Goal: Task Accomplishment & Management: Manage account settings

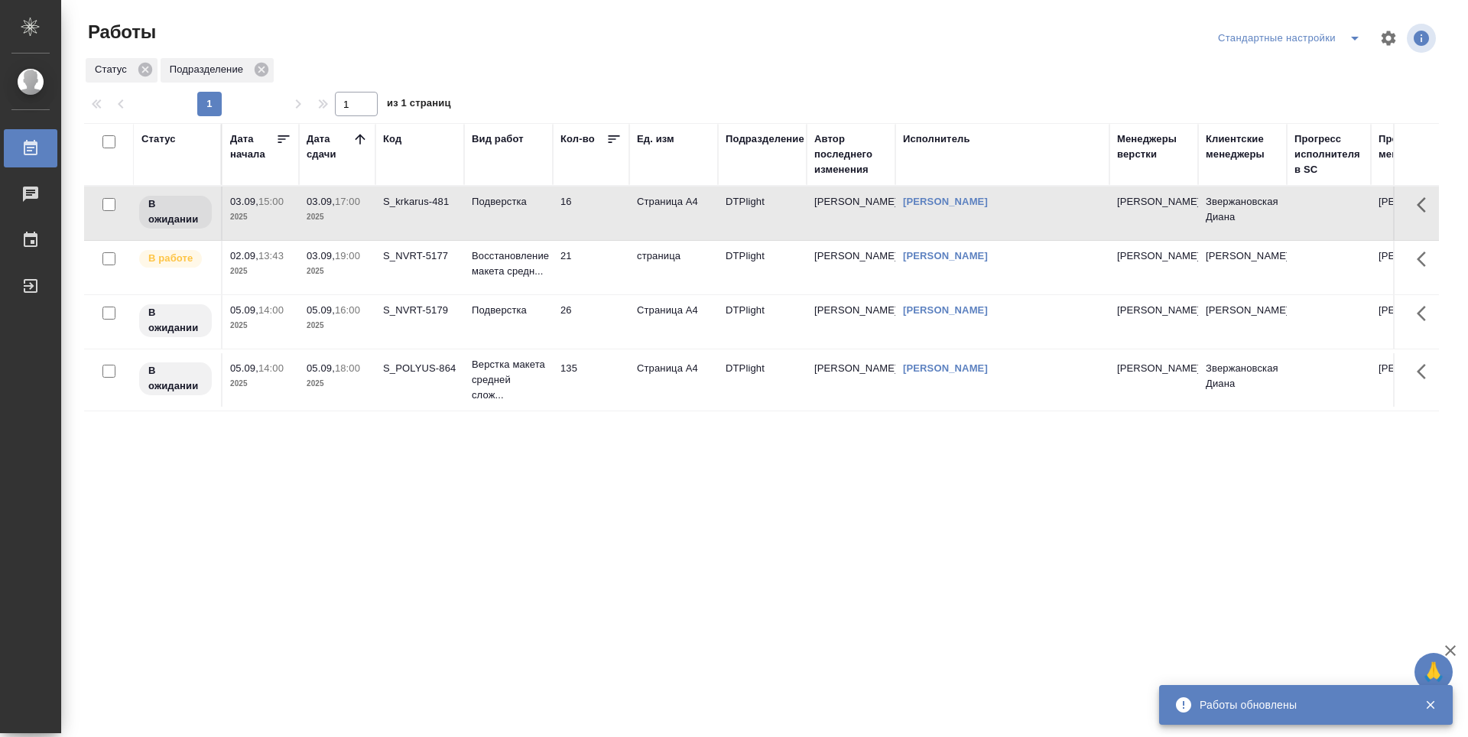
click at [663, 434] on div "Статус Дата начала Дата сдачи Код Вид работ Кол-во Ед. изм Подразделение Автор …" at bounding box center [761, 398] width 1355 height 551
click at [492, 375] on p "Верстка макета средней слож..." at bounding box center [508, 380] width 73 height 46
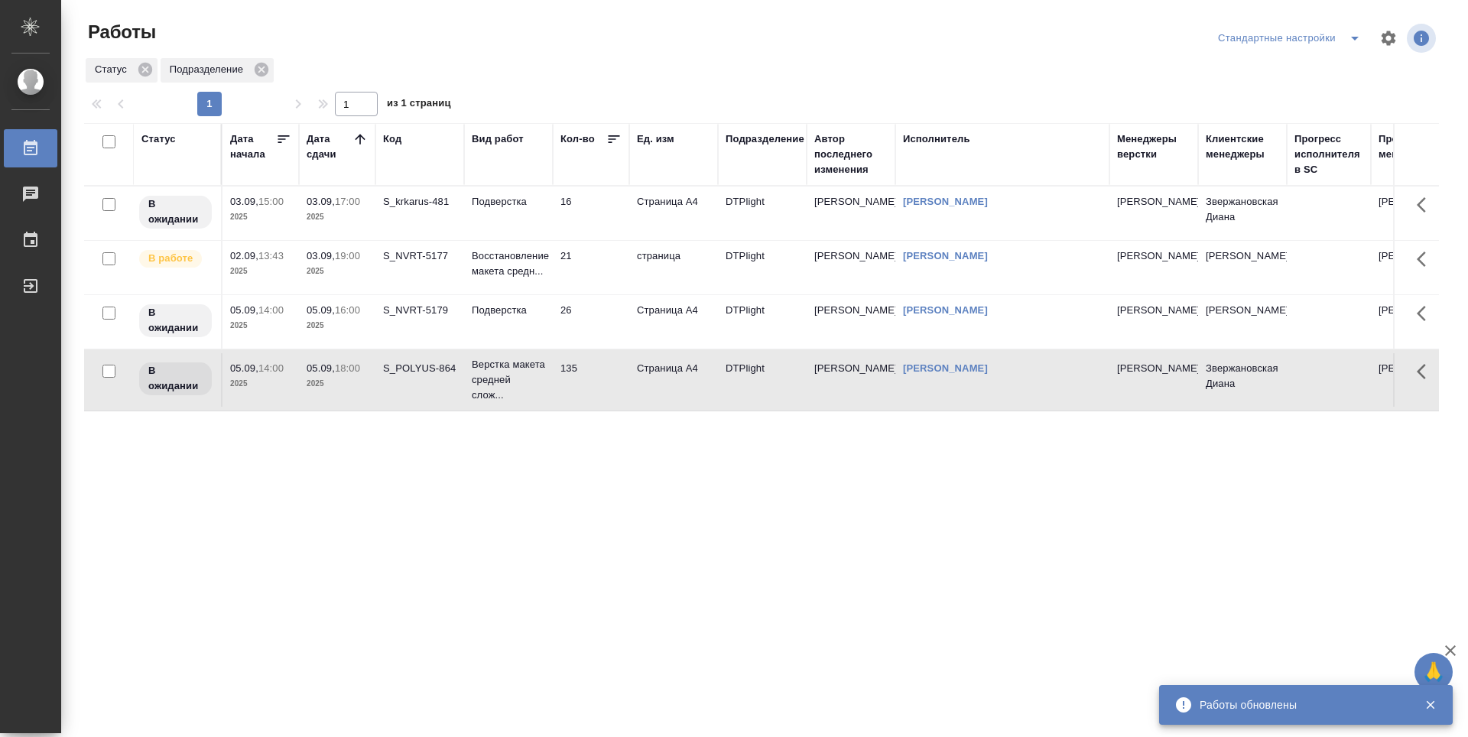
click at [506, 331] on td "Подверстка" at bounding box center [508, 322] width 89 height 54
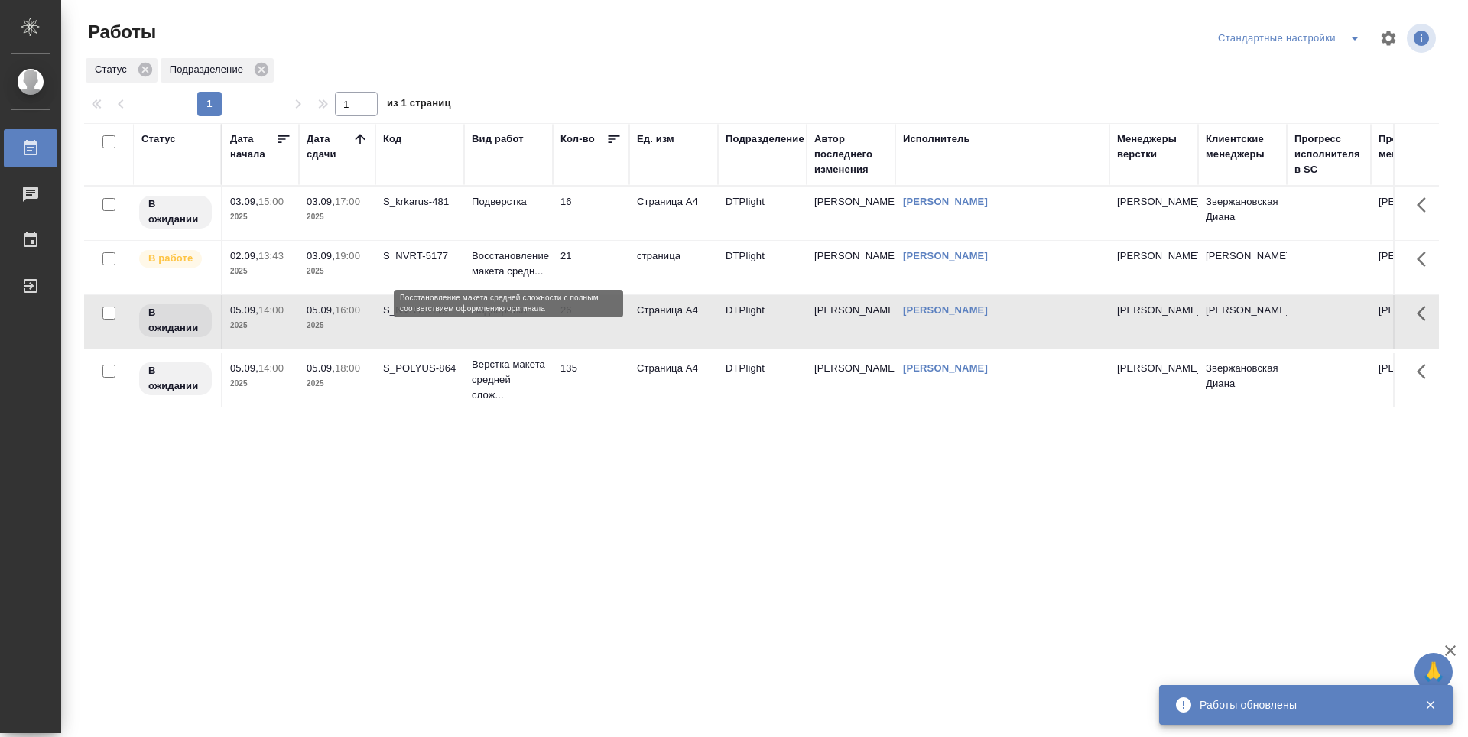
click at [508, 265] on p "Восстановление макета средн..." at bounding box center [508, 264] width 73 height 31
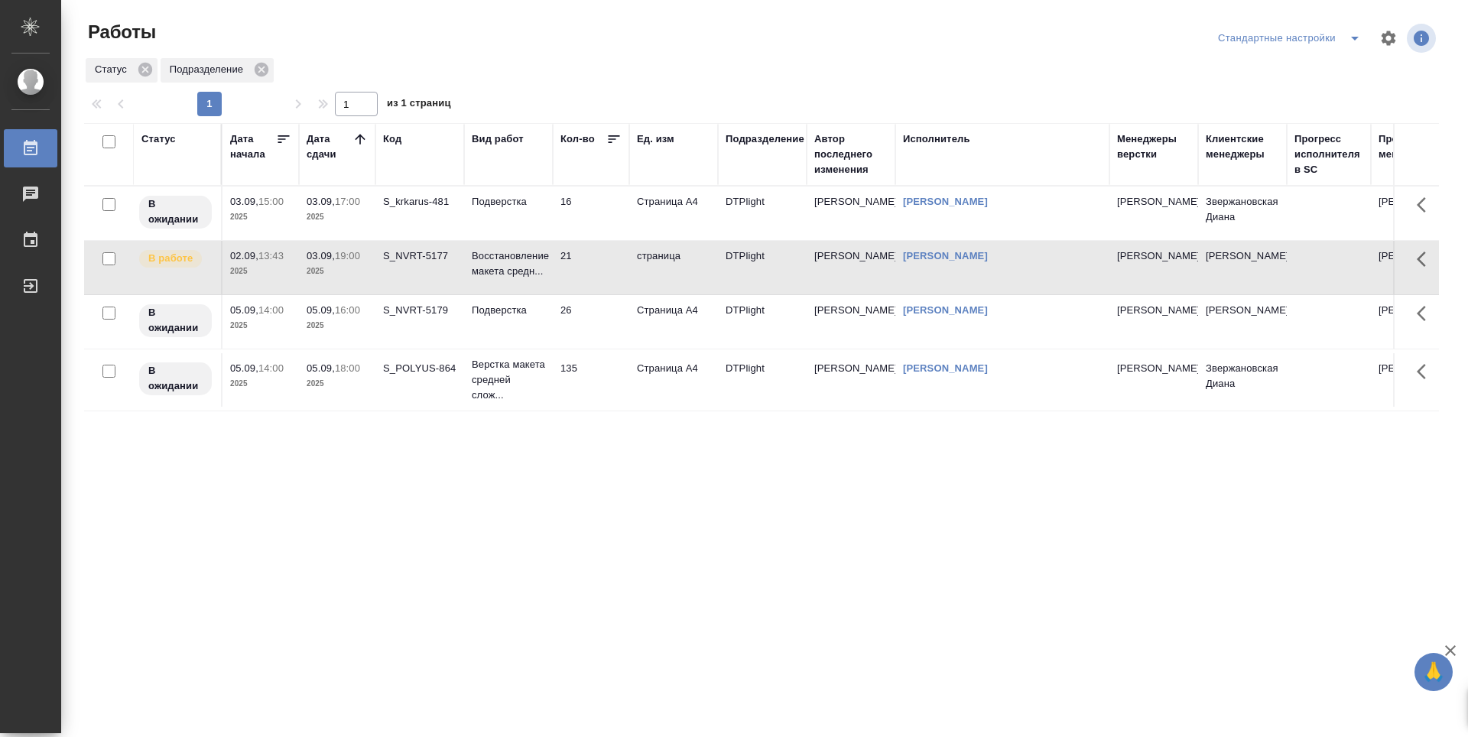
click at [507, 215] on td "Подверстка" at bounding box center [508, 214] width 89 height 54
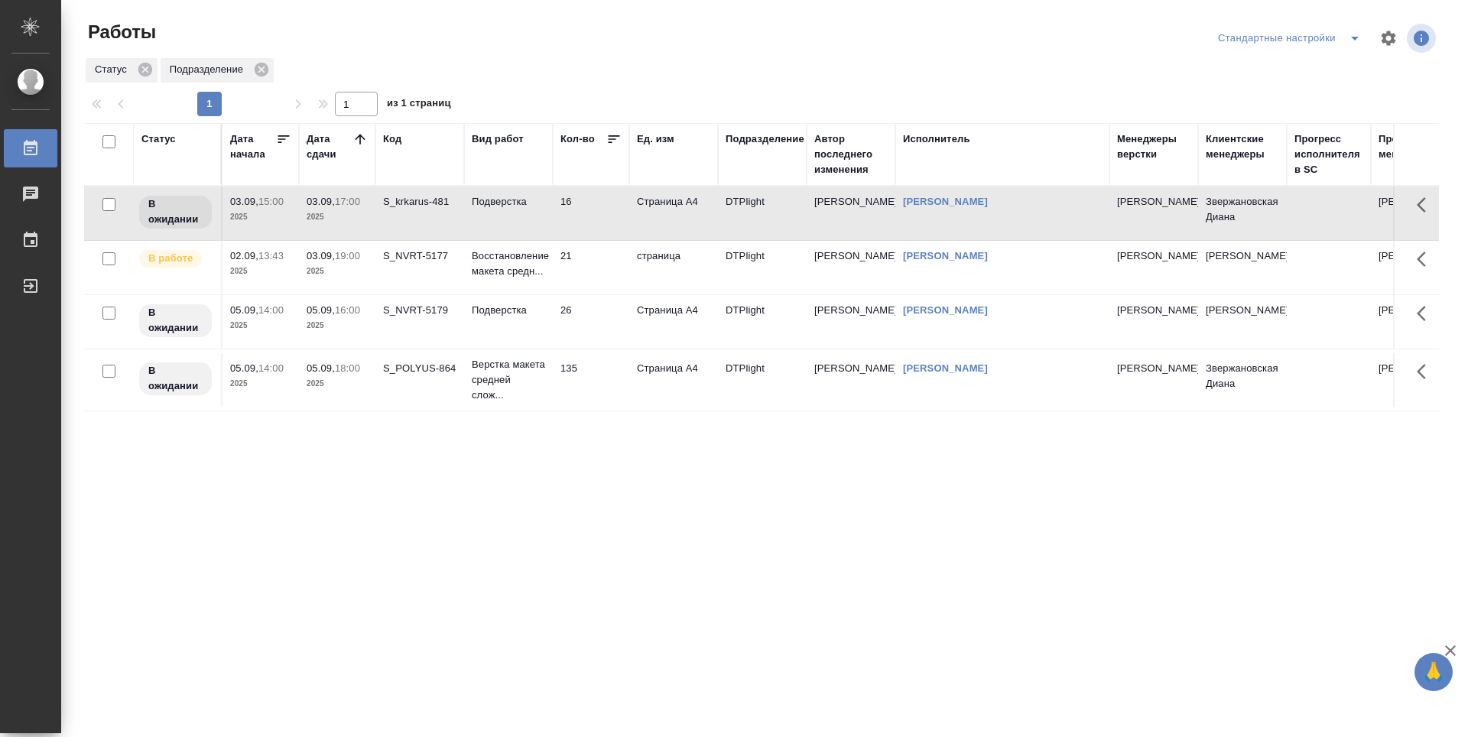
drag, startPoint x: 531, startPoint y: 476, endPoint x: 567, endPoint y: 477, distance: 36.0
click at [532, 476] on div "Статус Дата начала Дата сдачи Код Вид работ Кол-во Ед. изм Подразделение Автор …" at bounding box center [761, 398] width 1355 height 551
click at [694, 484] on div "Статус Дата начала Дата сдачи Код Вид работ Кол-во Ед. изм Подразделение Автор …" at bounding box center [761, 398] width 1355 height 551
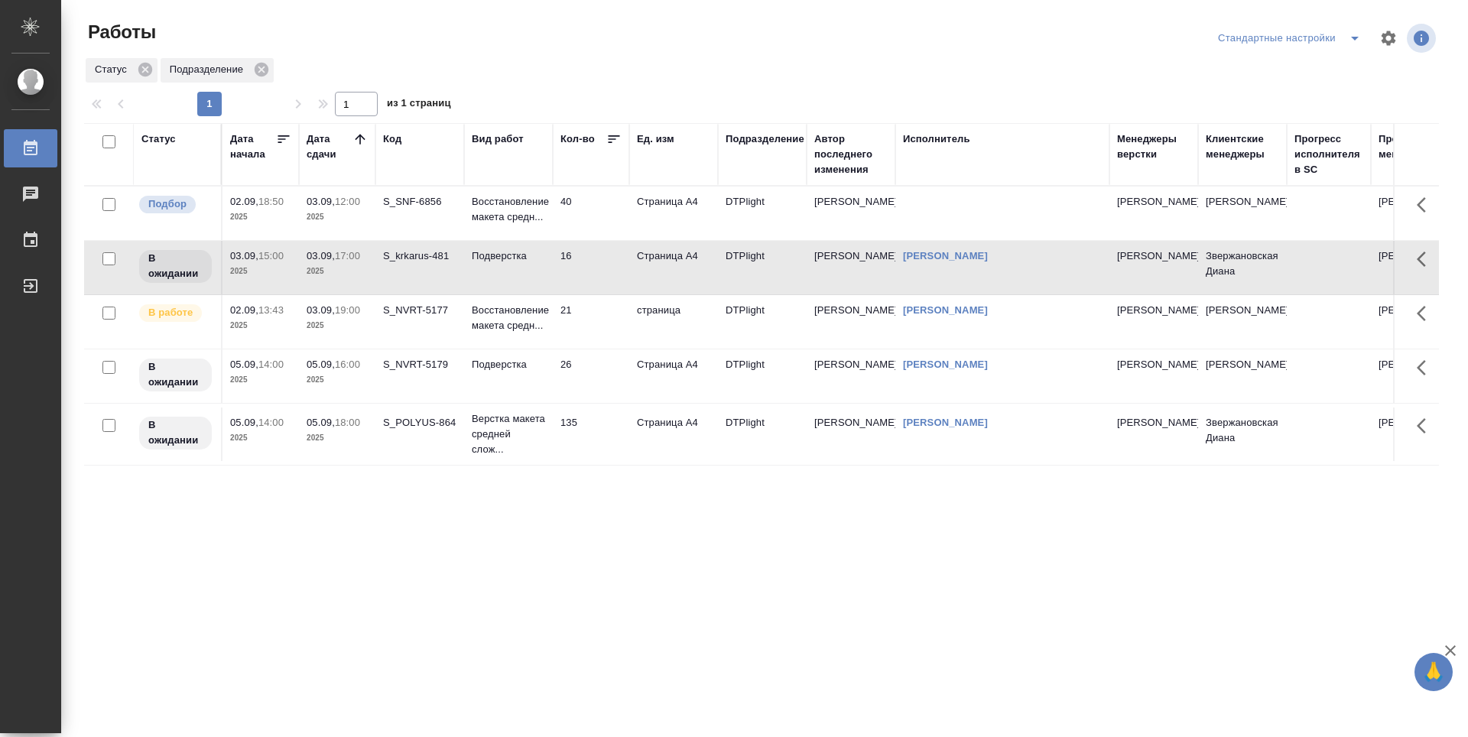
click at [597, 206] on td "40" at bounding box center [591, 214] width 76 height 54
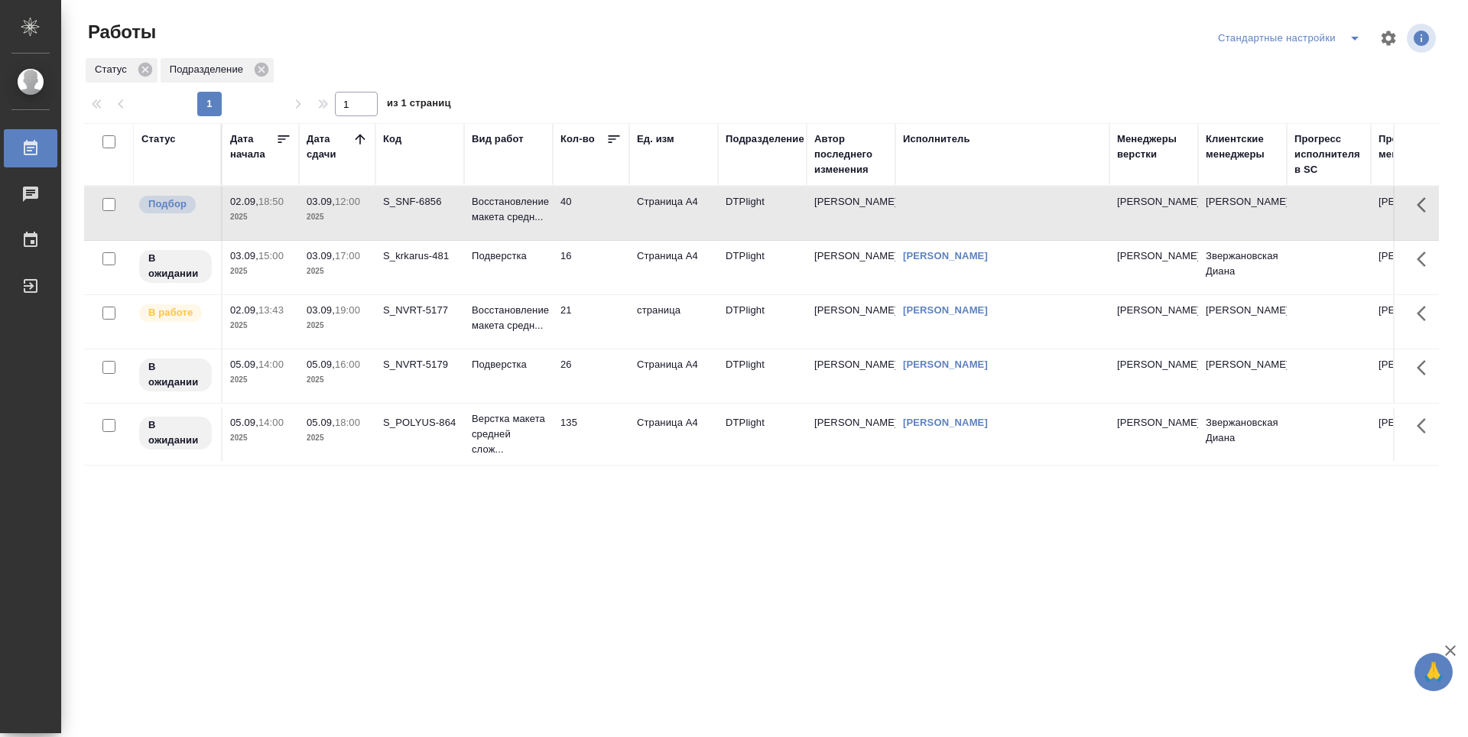
click at [597, 206] on td "40" at bounding box center [591, 214] width 76 height 54
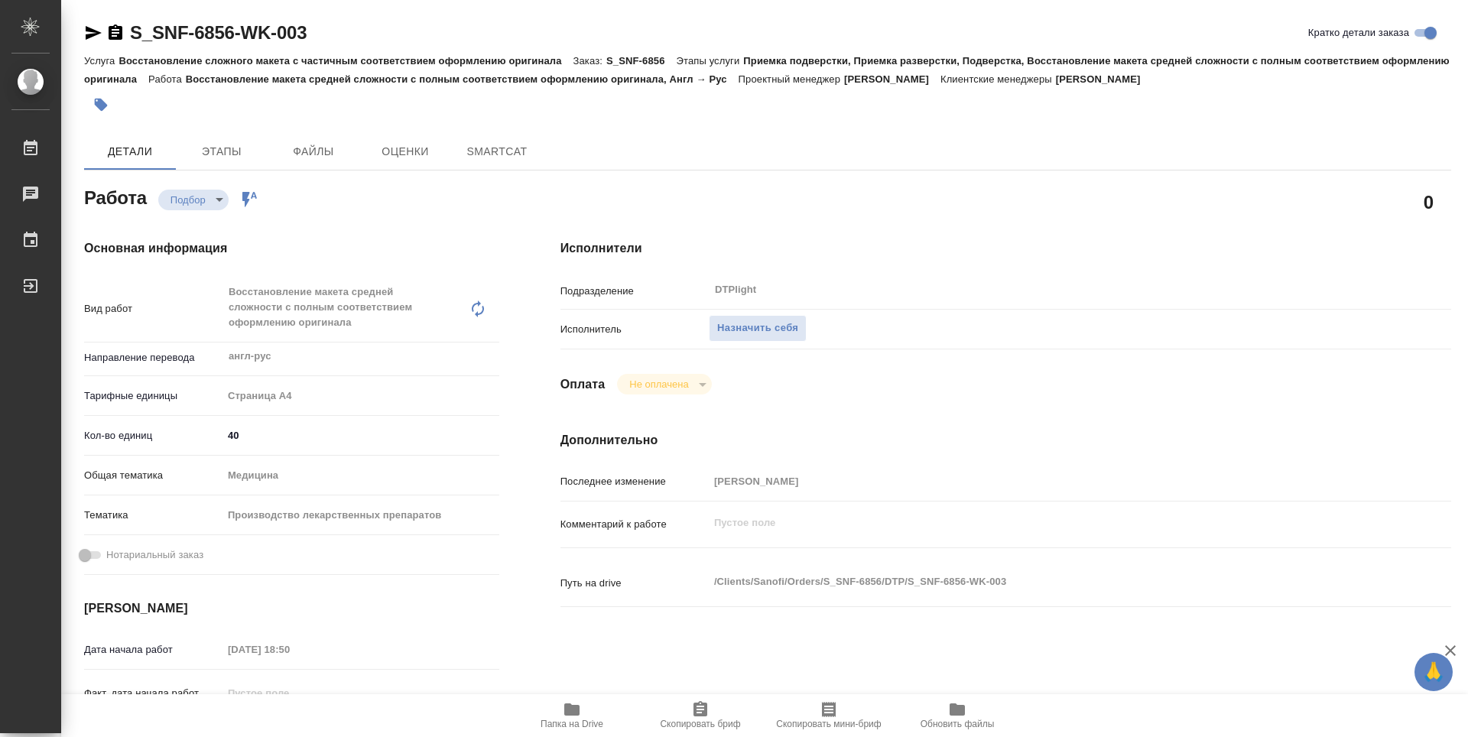
type textarea "x"
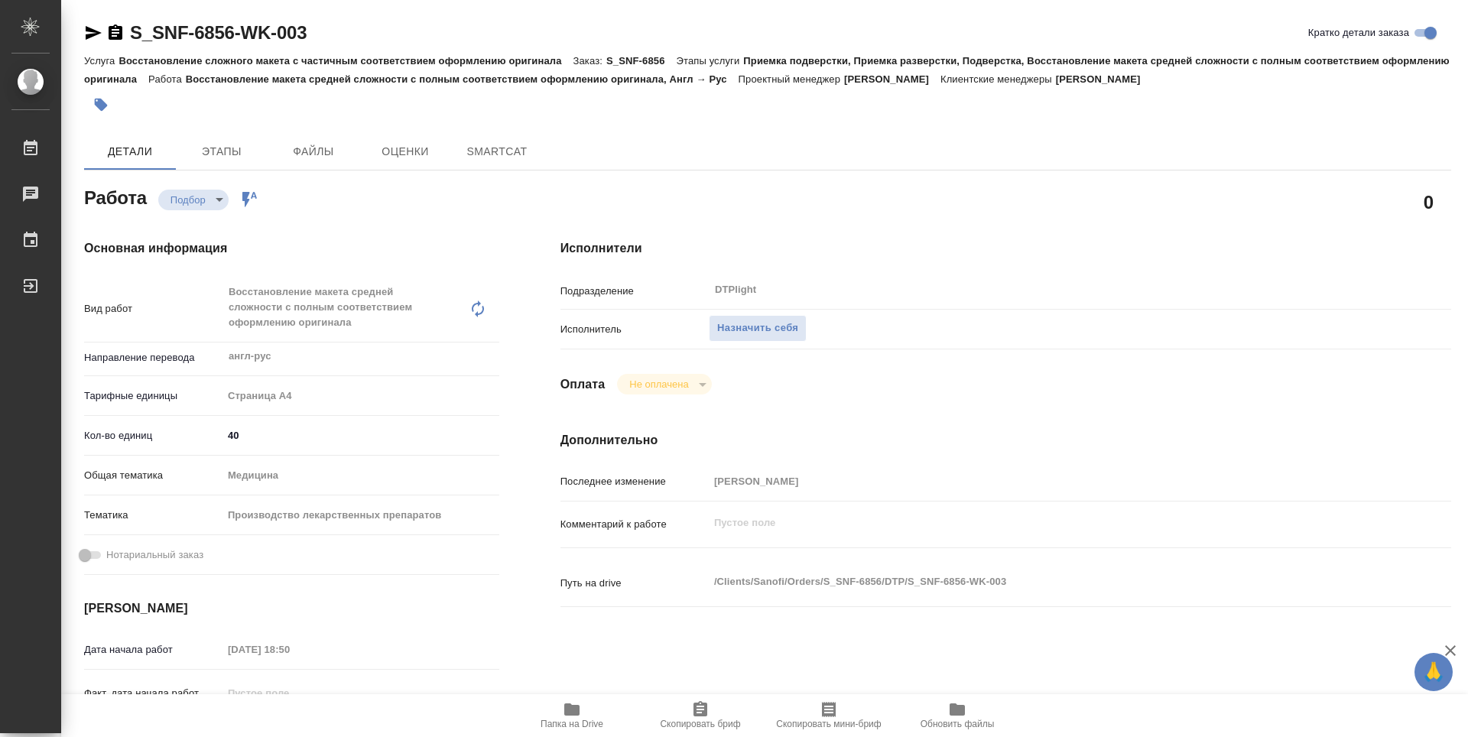
type textarea "x"
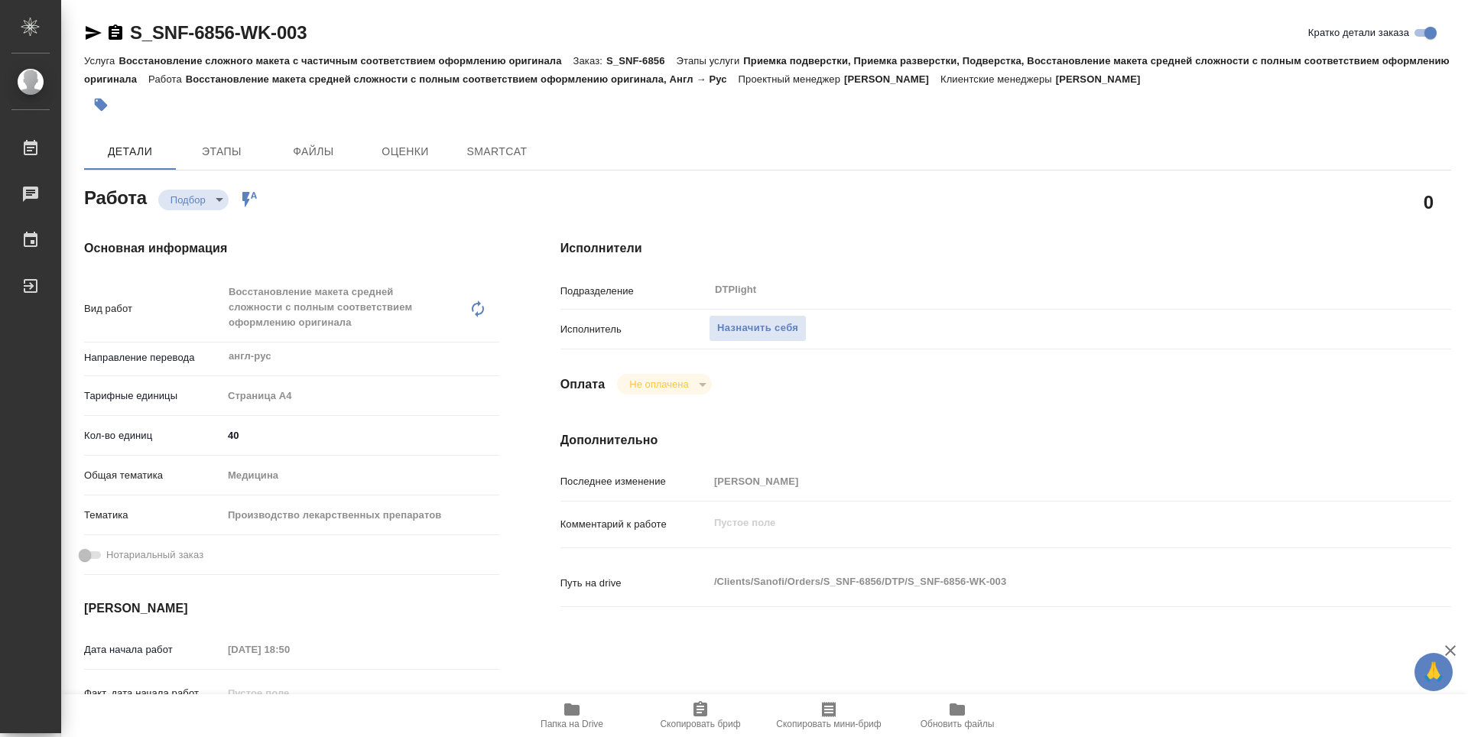
type textarea "x"
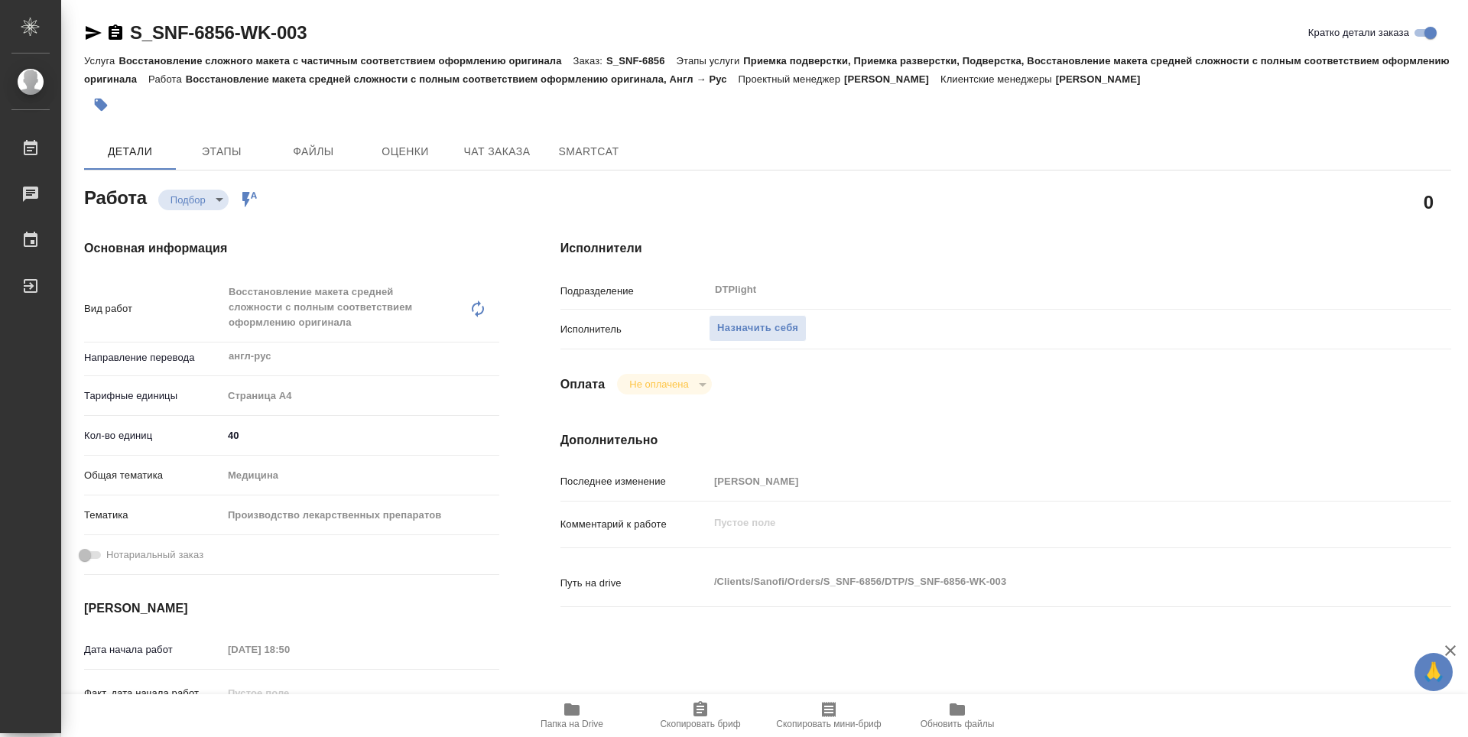
click at [562, 717] on span "Папка на Drive" at bounding box center [572, 715] width 110 height 29
type textarea "x"
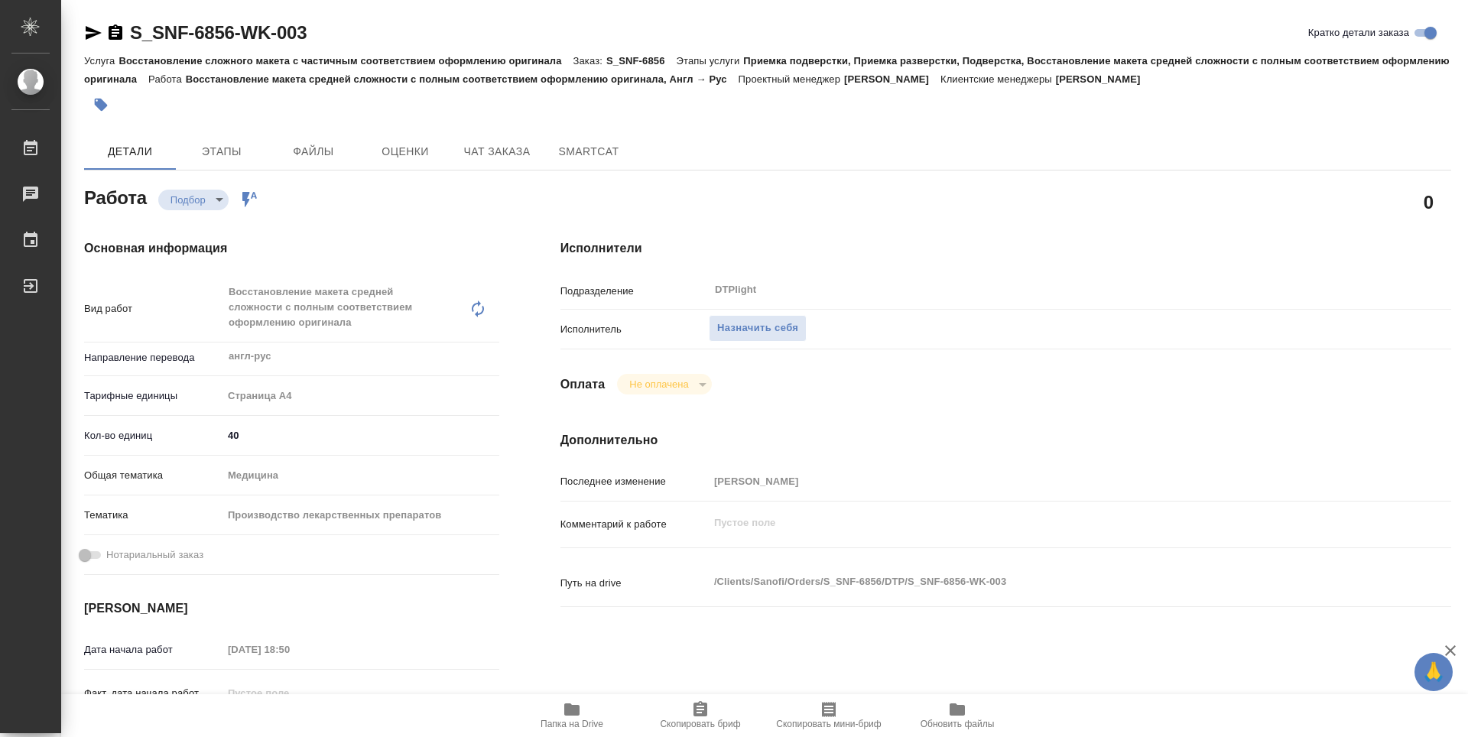
type textarea "x"
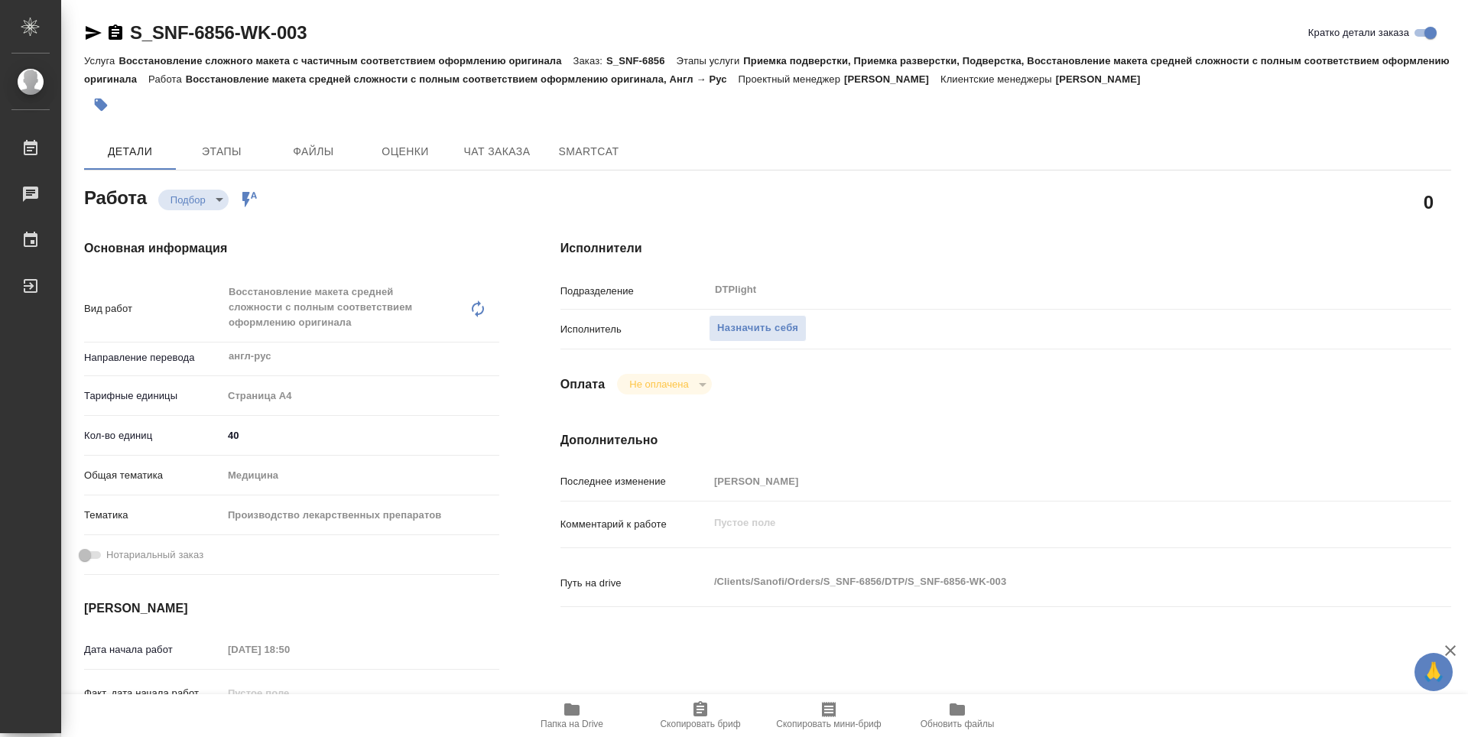
type textarea "x"
click at [749, 318] on button "Назначить себя" at bounding box center [758, 328] width 98 height 27
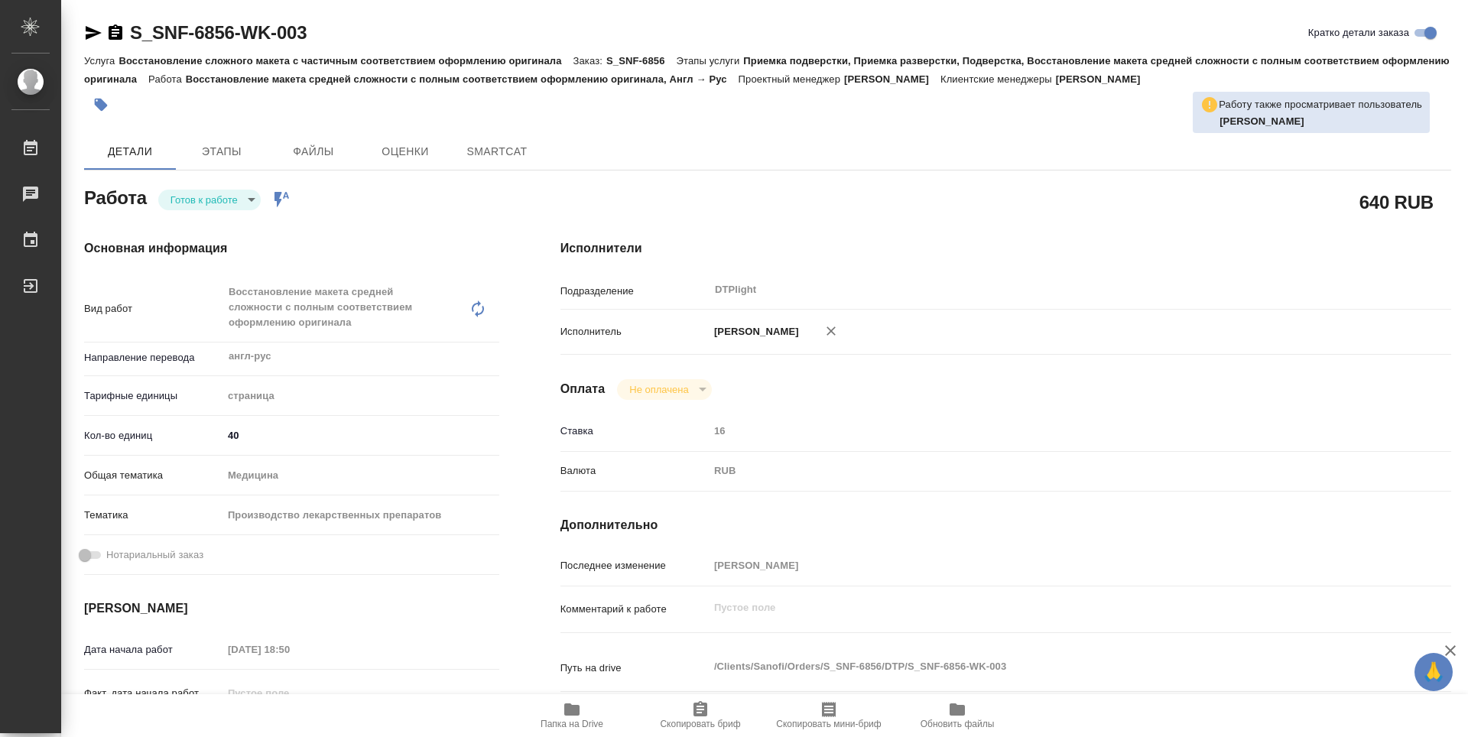
type textarea "x"
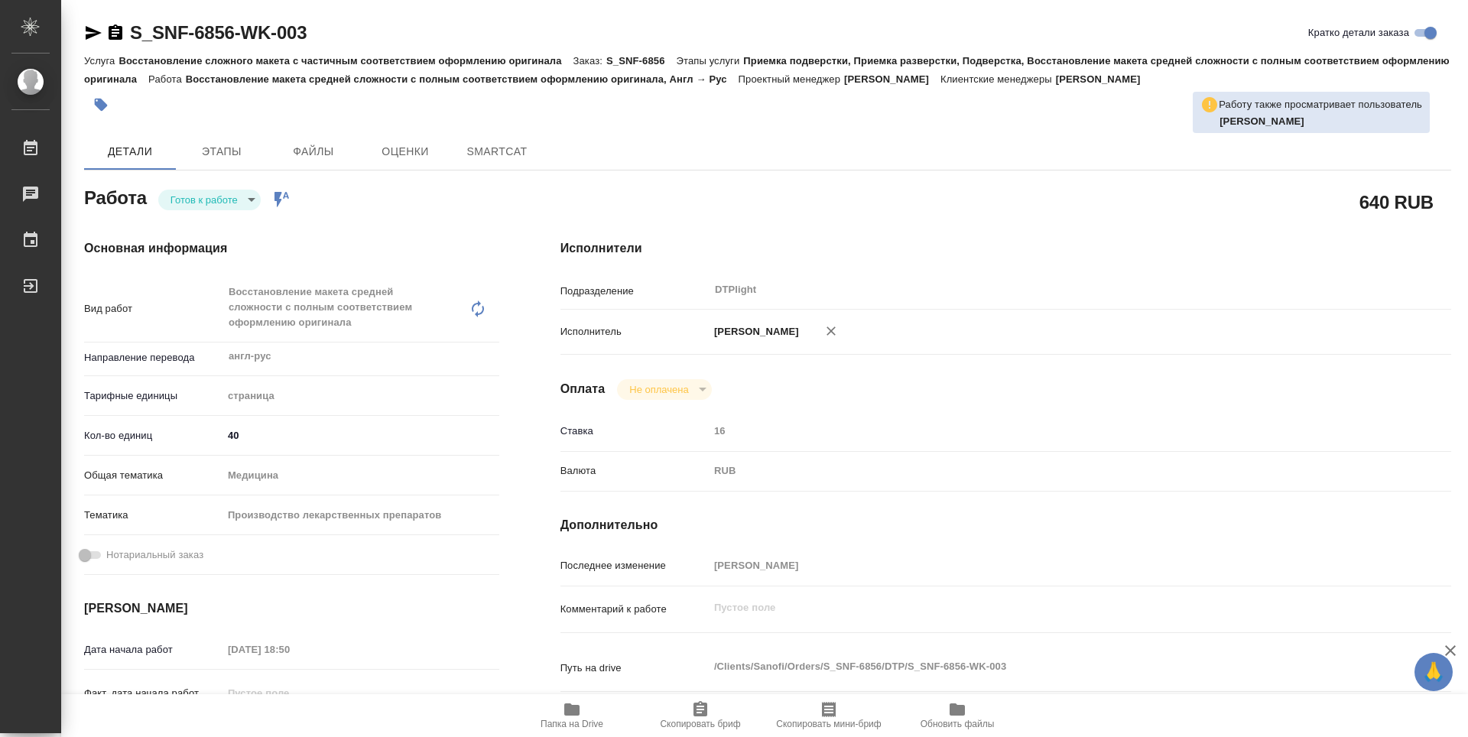
type textarea "x"
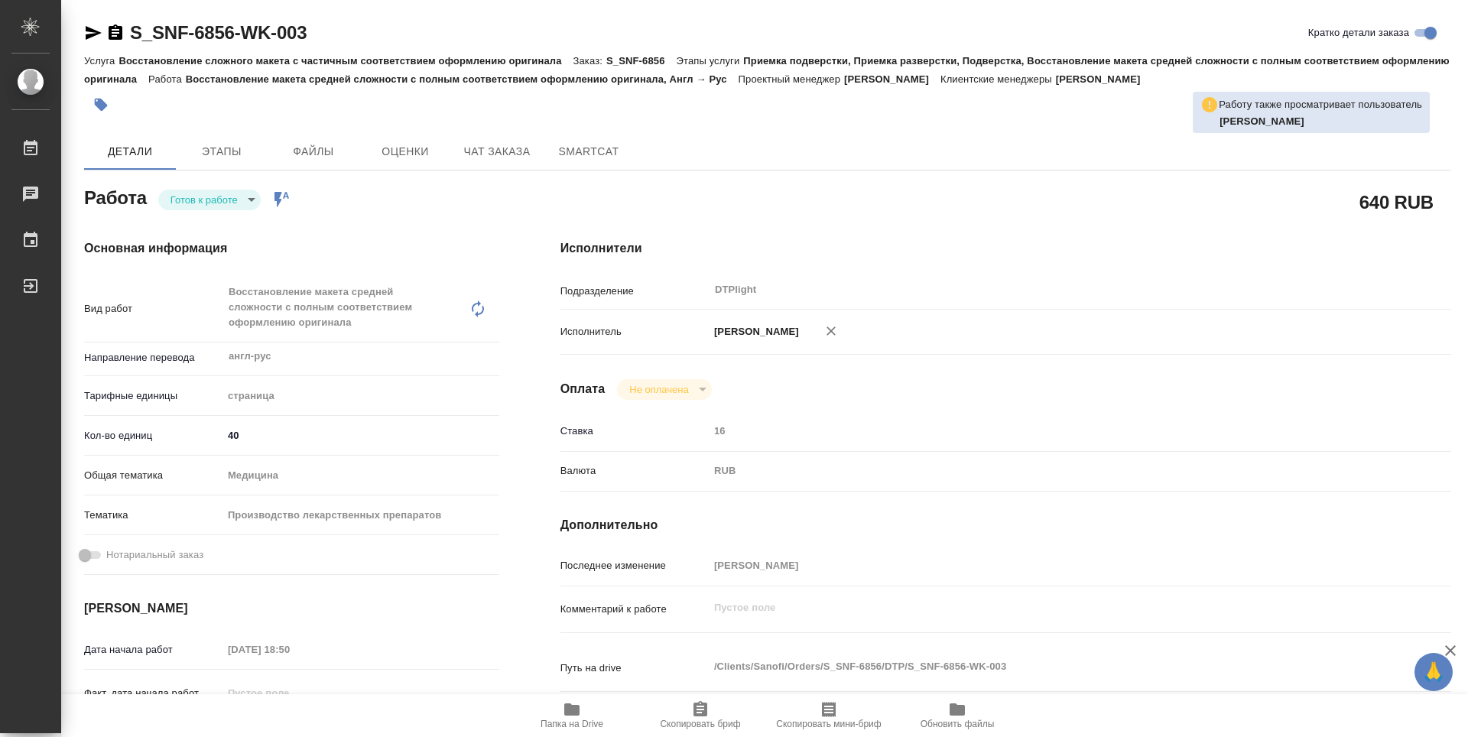
click at [252, 203] on body "🙏 .cls-1 fill:#fff; AWATERA Guselnikov Roman Работы Чаты График Выйти S_SNF-685…" at bounding box center [734, 368] width 1468 height 737
click at [181, 198] on button "В работе" at bounding box center [196, 199] width 50 height 17
type textarea "x"
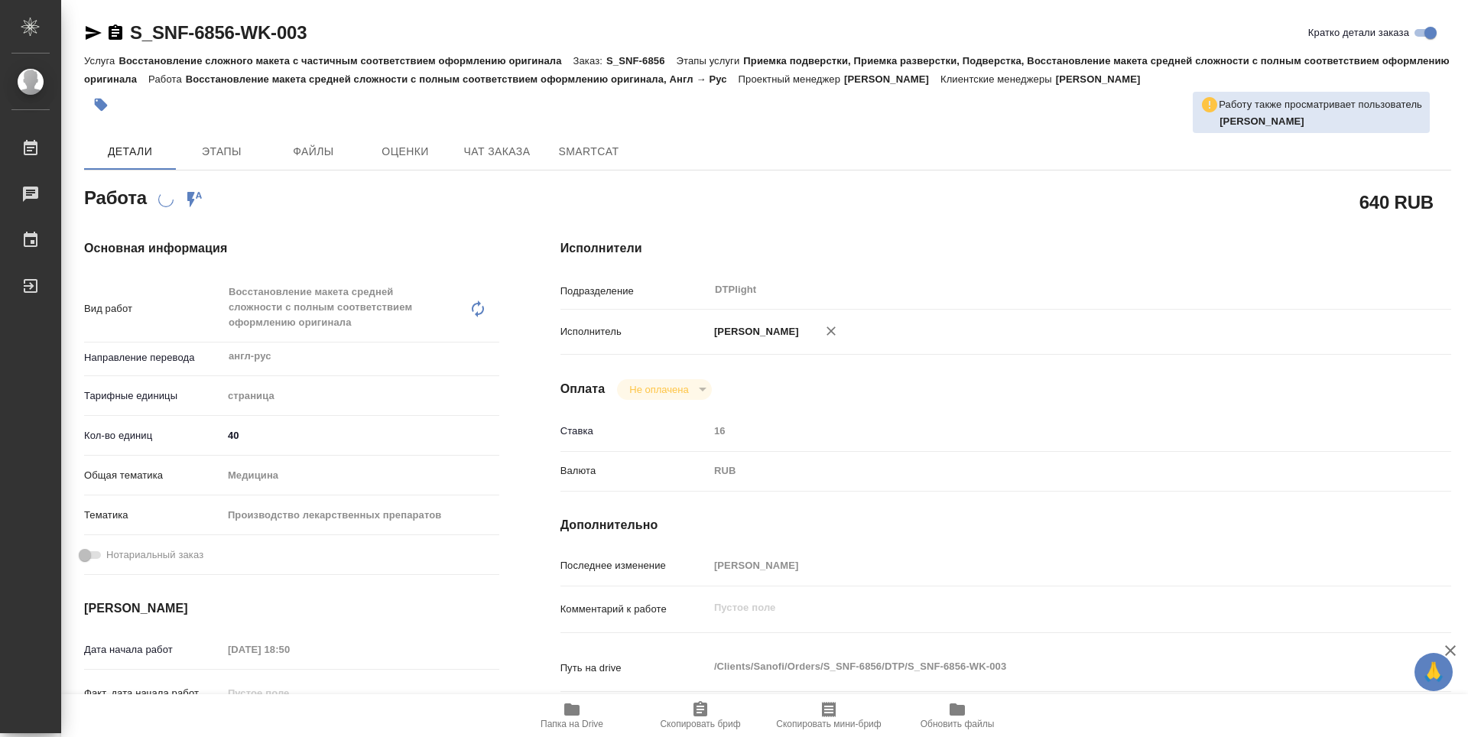
type textarea "x"
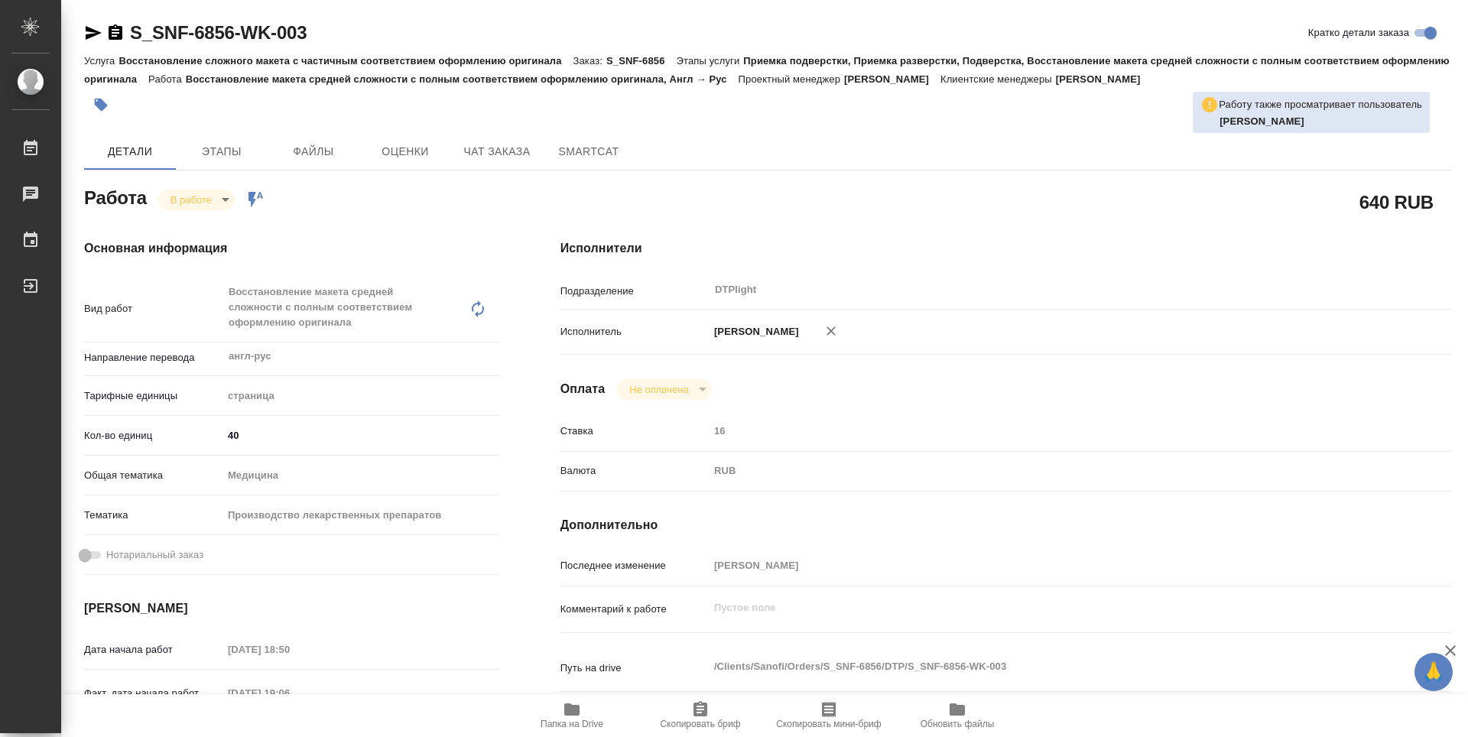
type textarea "x"
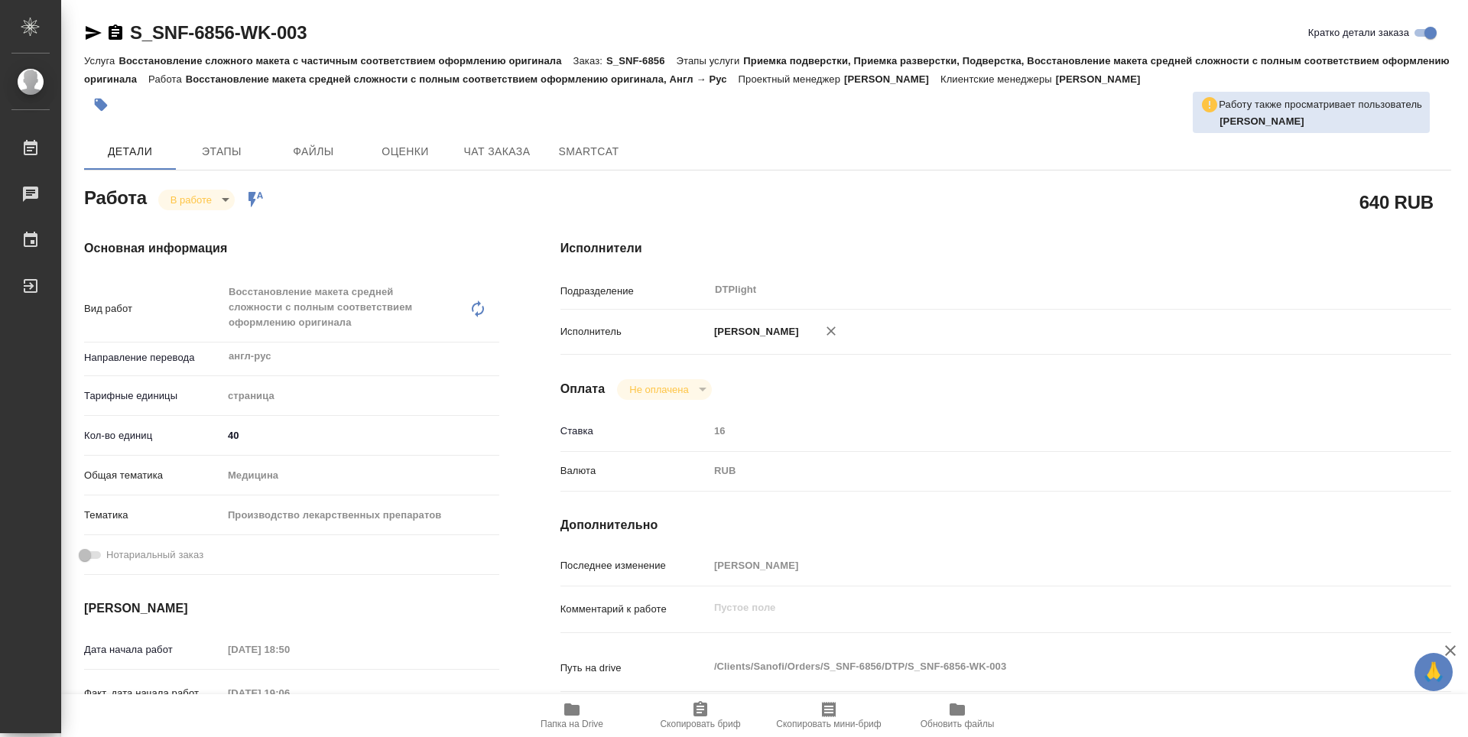
type textarea "x"
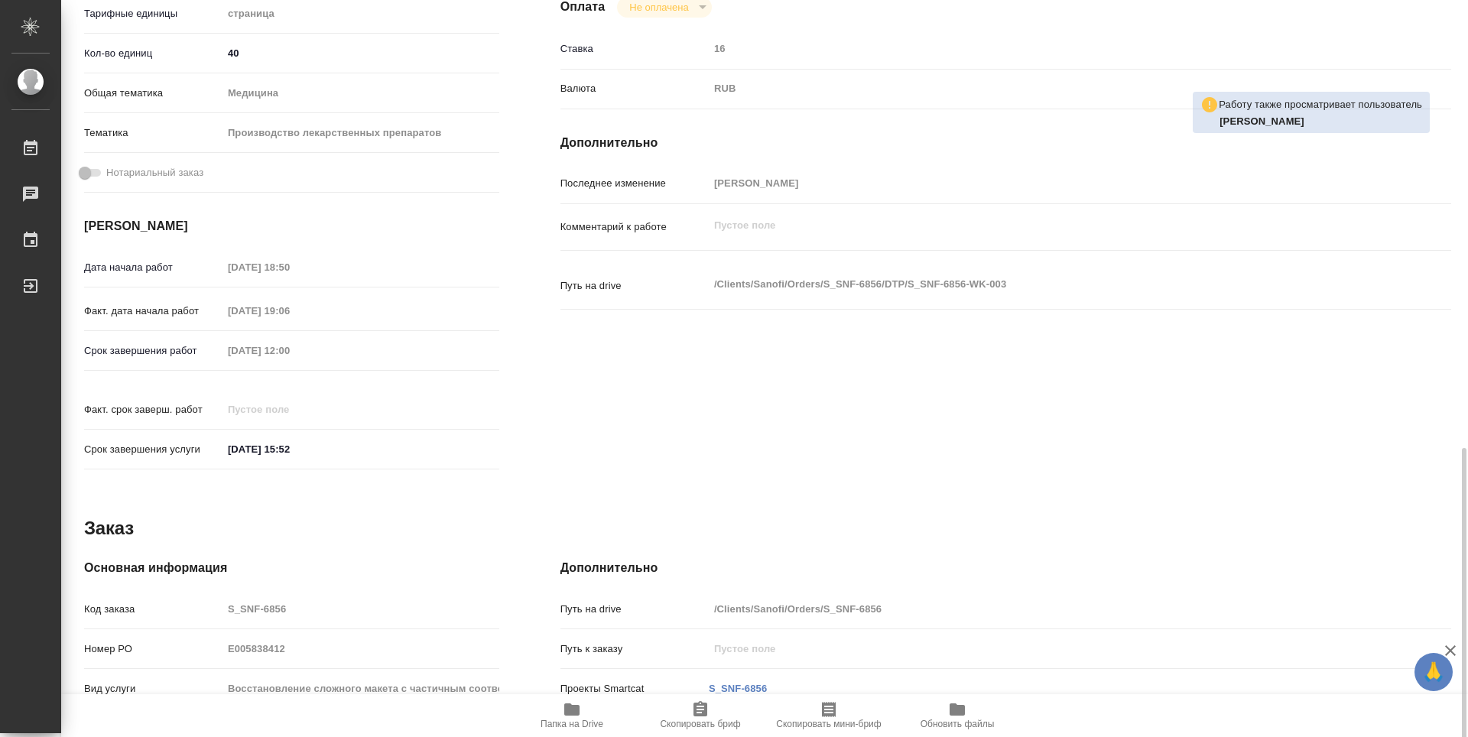
type textarea "x"
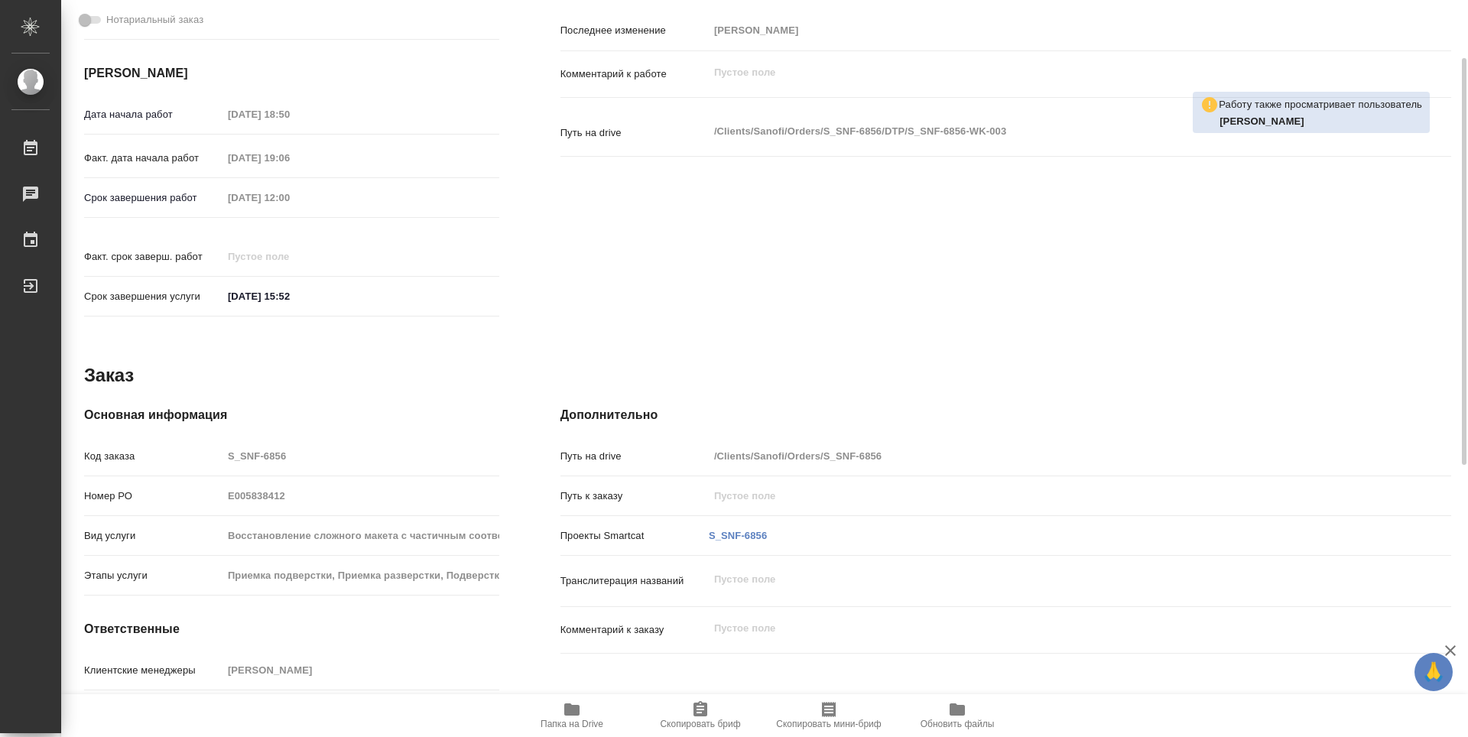
type textarea "x"
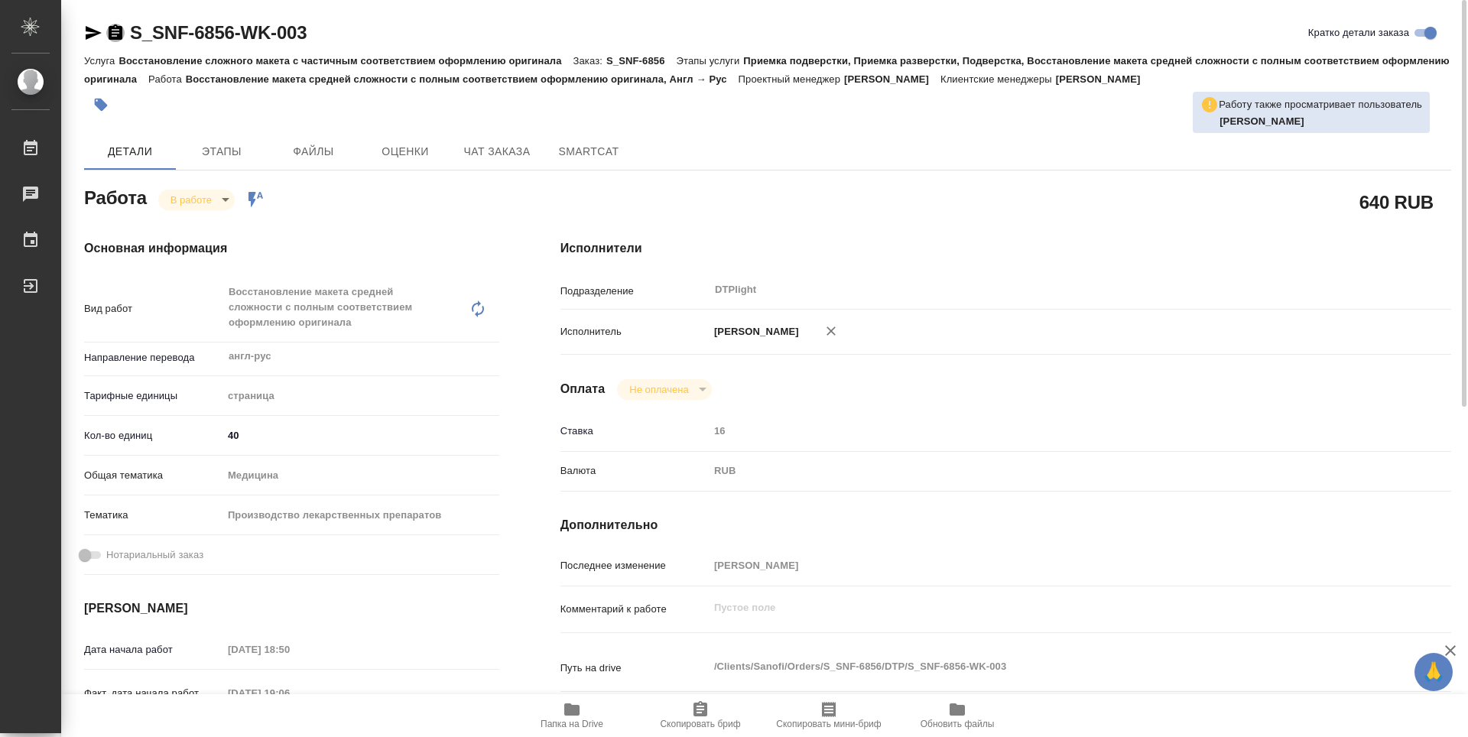
click at [112, 36] on icon "button" at bounding box center [115, 33] width 18 height 18
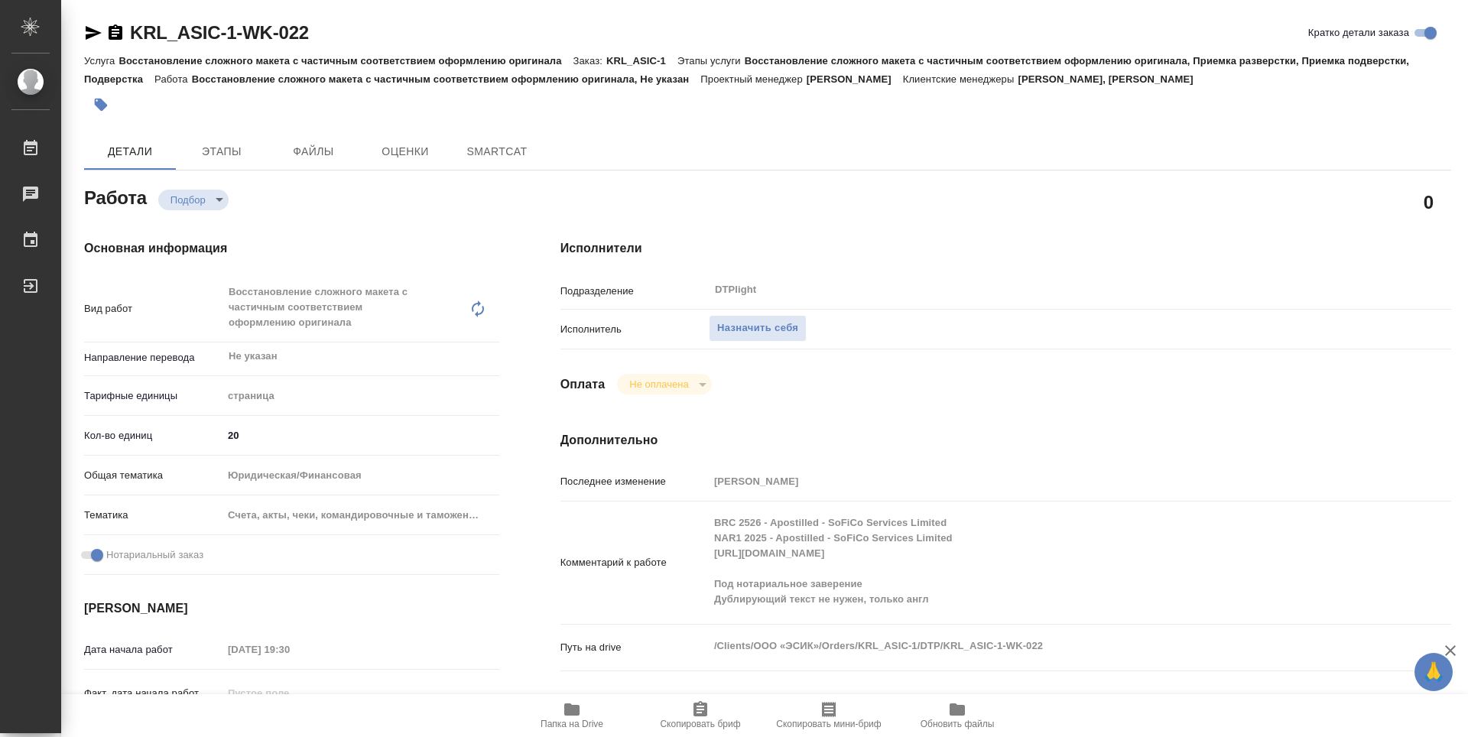
type textarea "x"
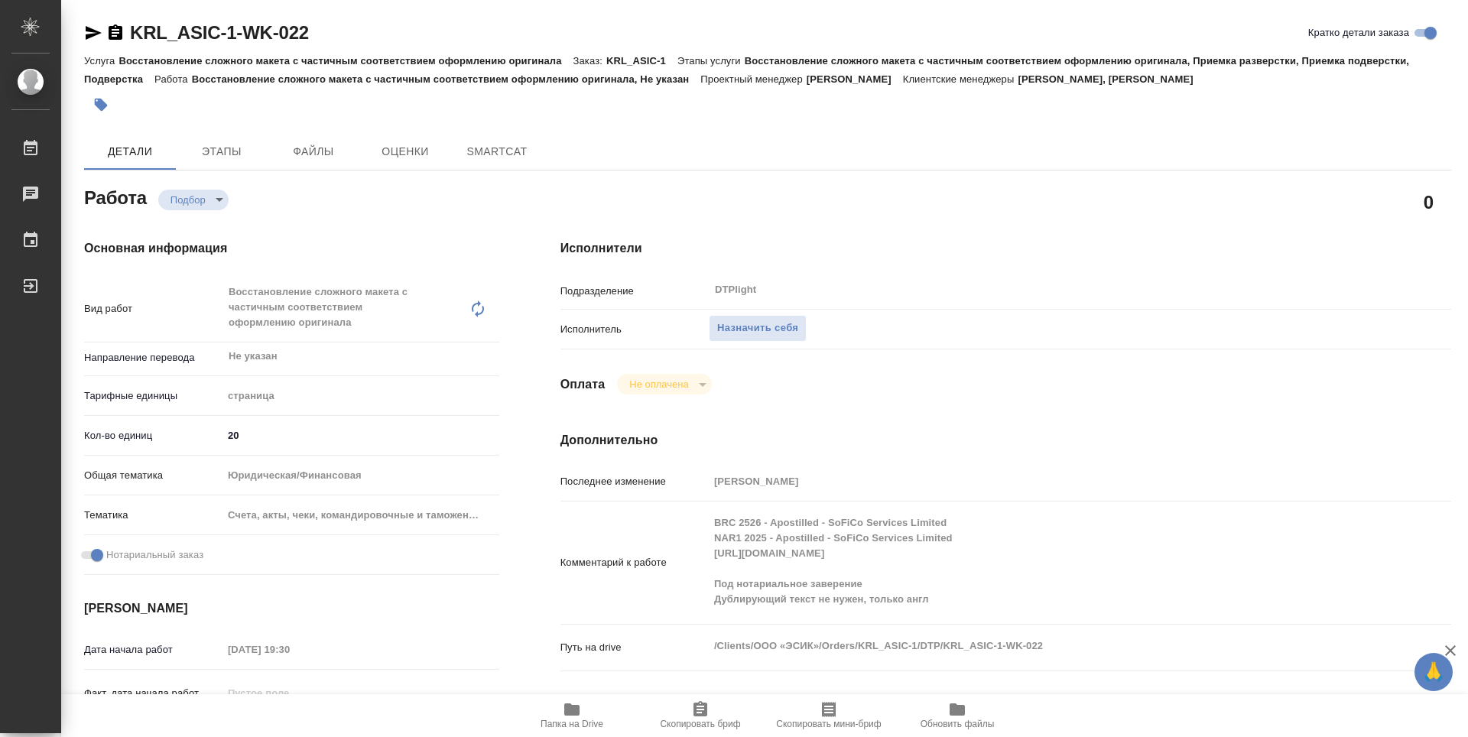
type textarea "x"
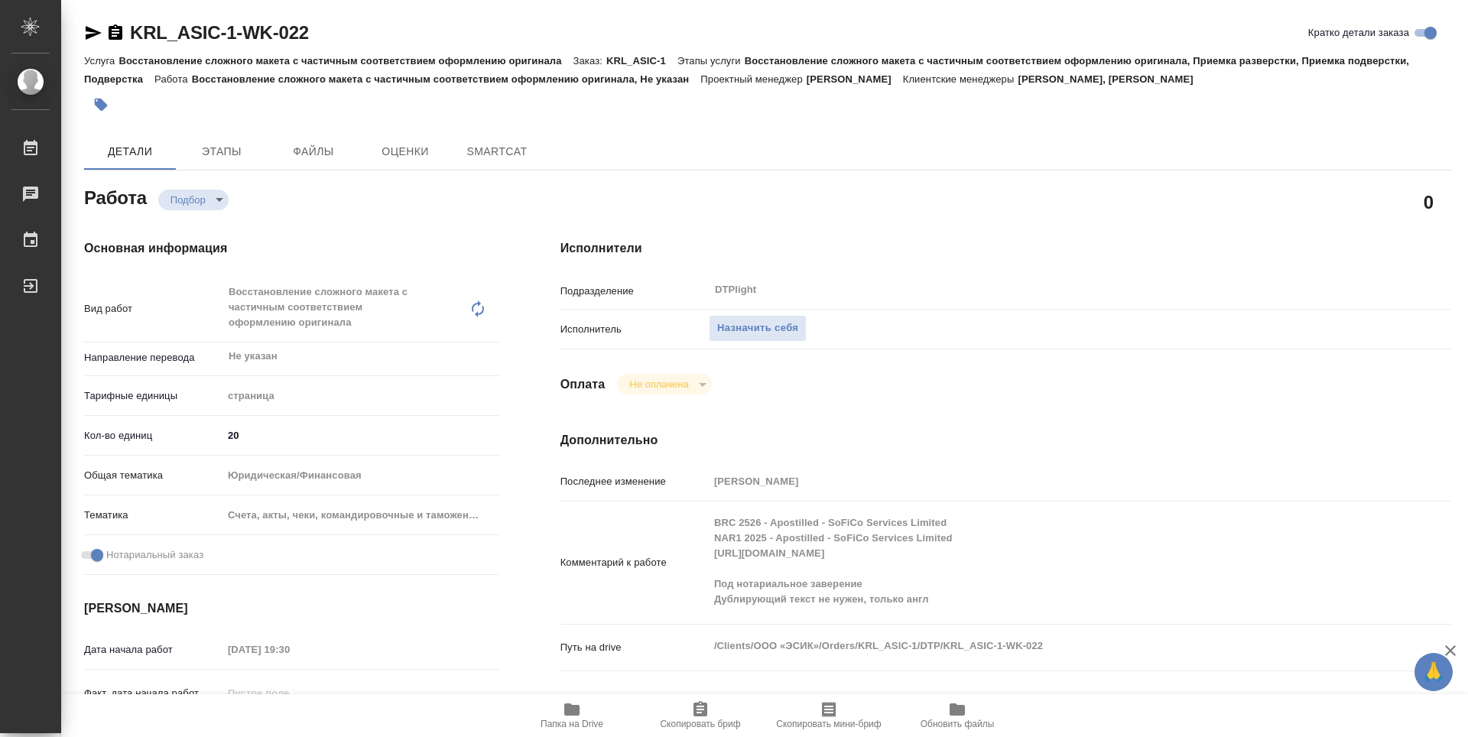
type textarea "x"
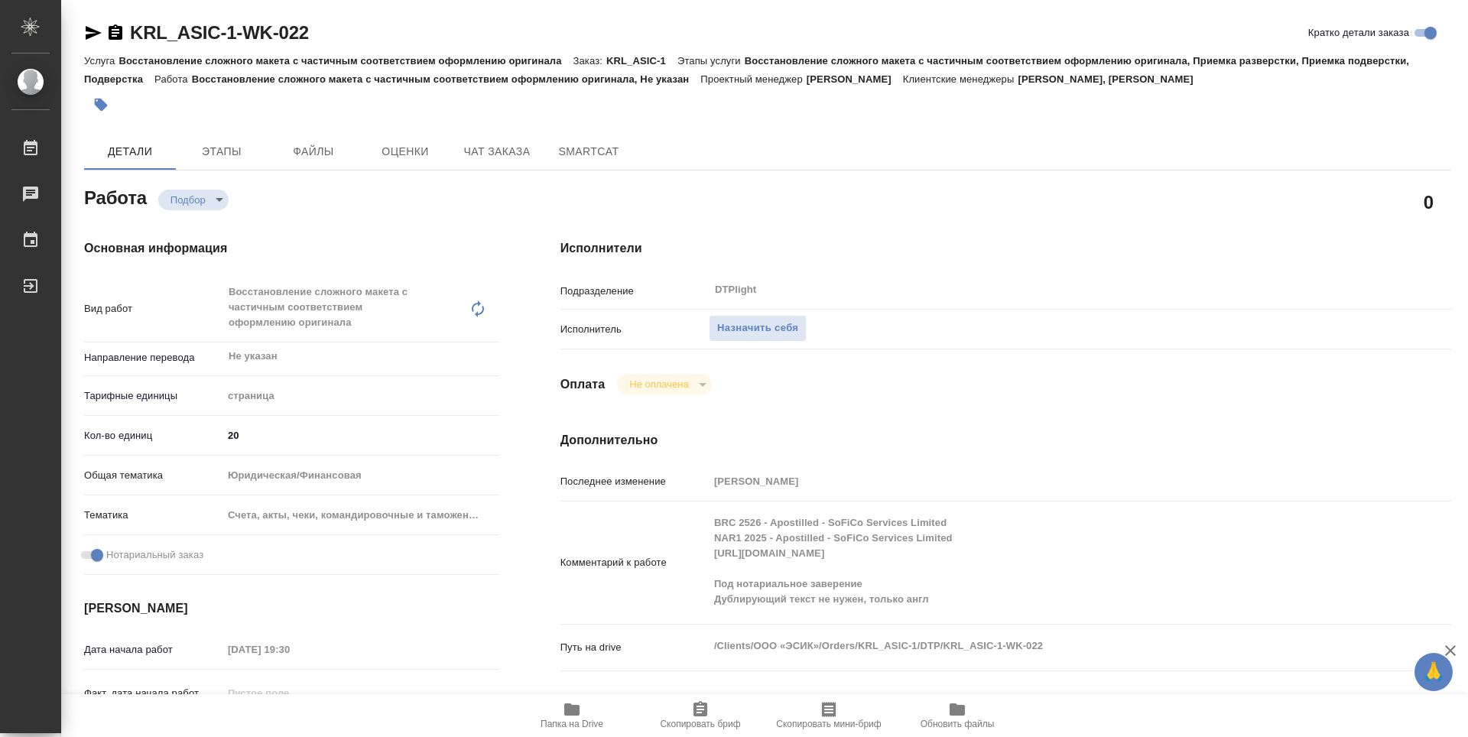
type textarea "x"
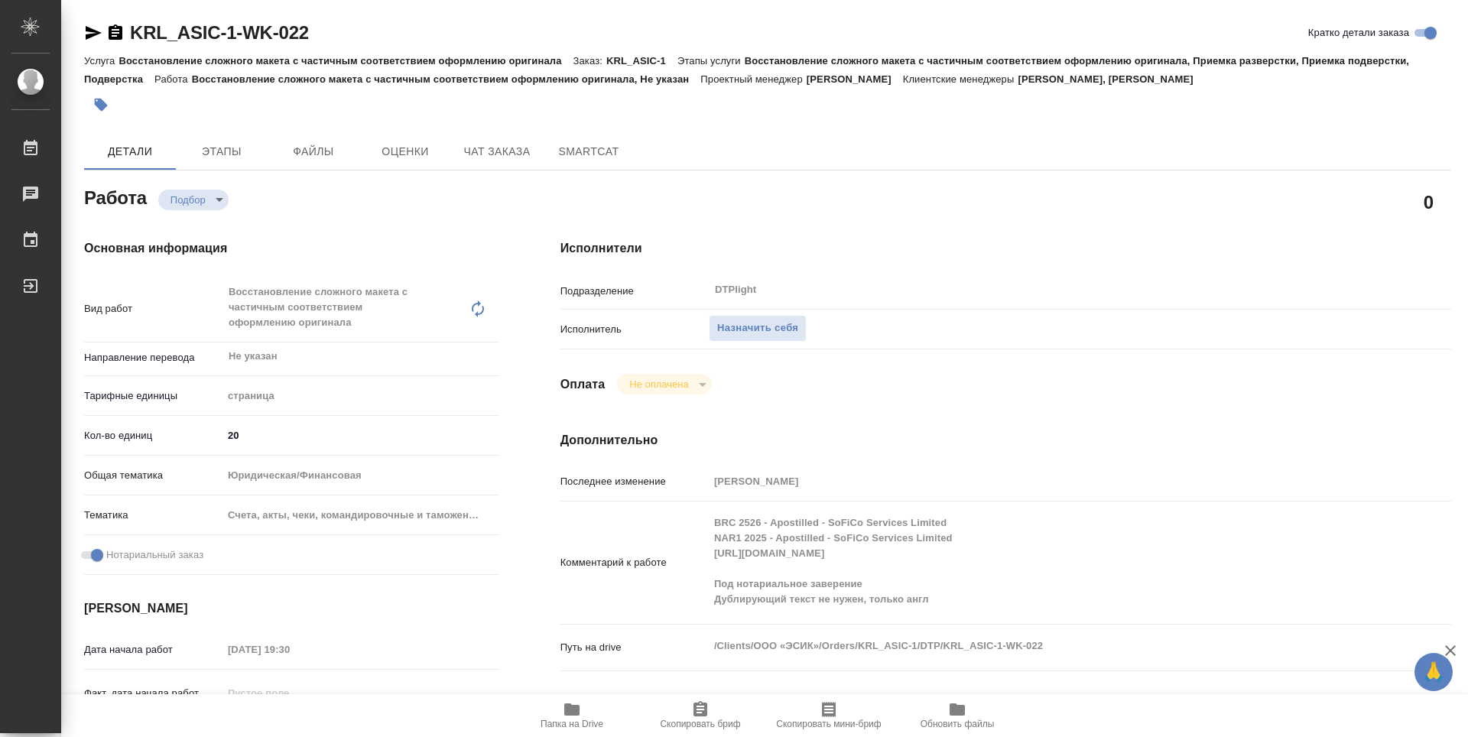
type textarea "x"
